Goal: Transaction & Acquisition: Purchase product/service

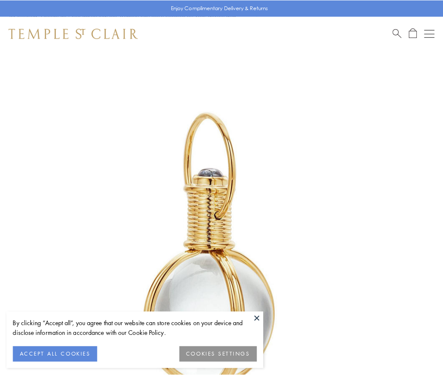
scroll to position [220, 0]
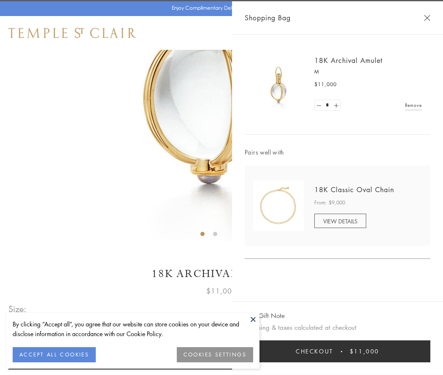
click at [337, 351] on button "Checkout $11,000" at bounding box center [338, 351] width 186 height 22
